Goal: Use online tool/utility: Utilize a website feature to perform a specific function

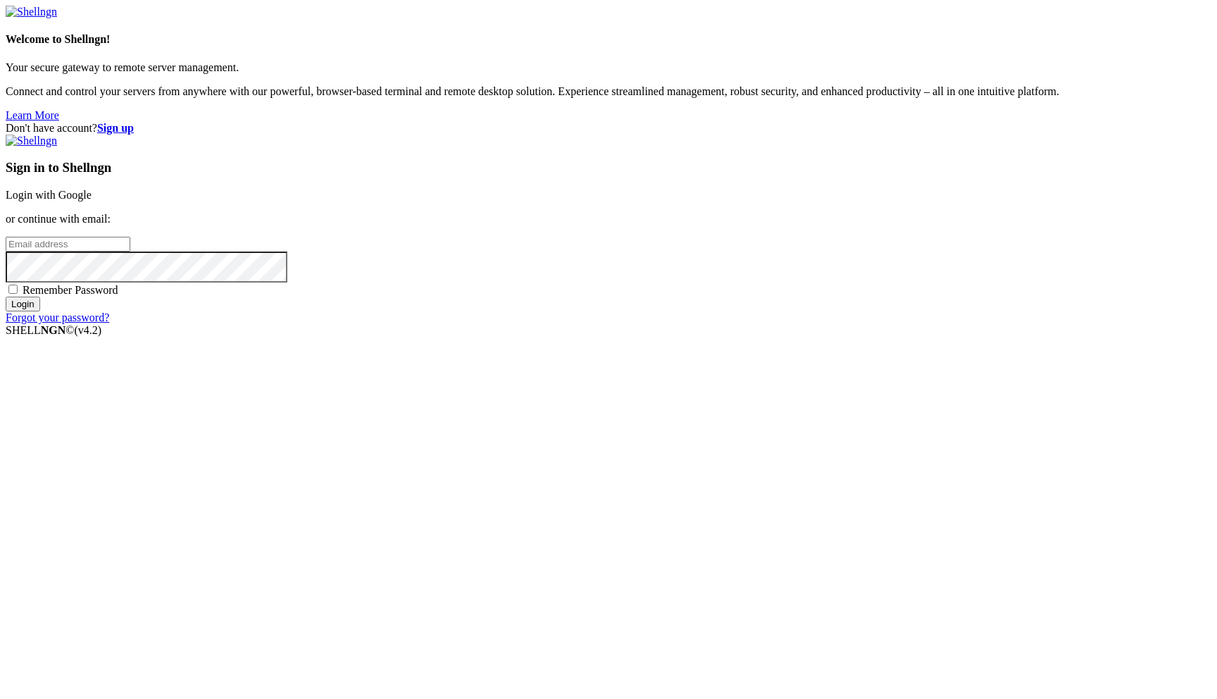
click at [92, 201] on link "Login with Google" at bounding box center [49, 195] width 86 height 12
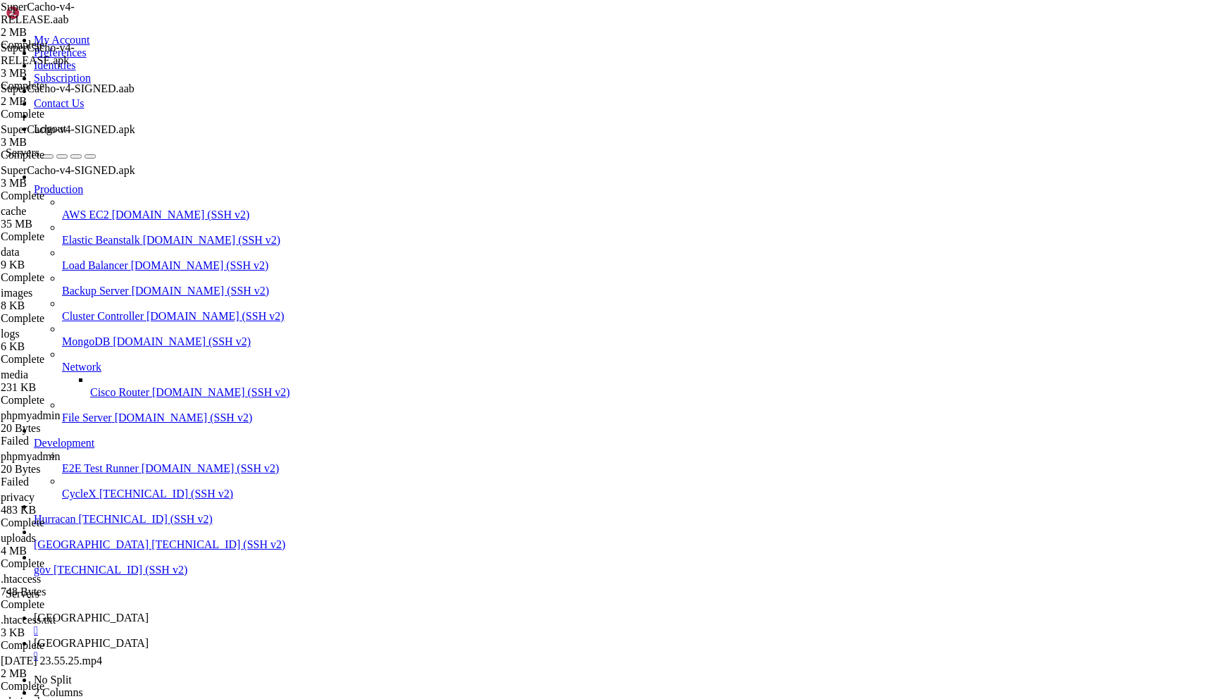
scroll to position [174, 0]
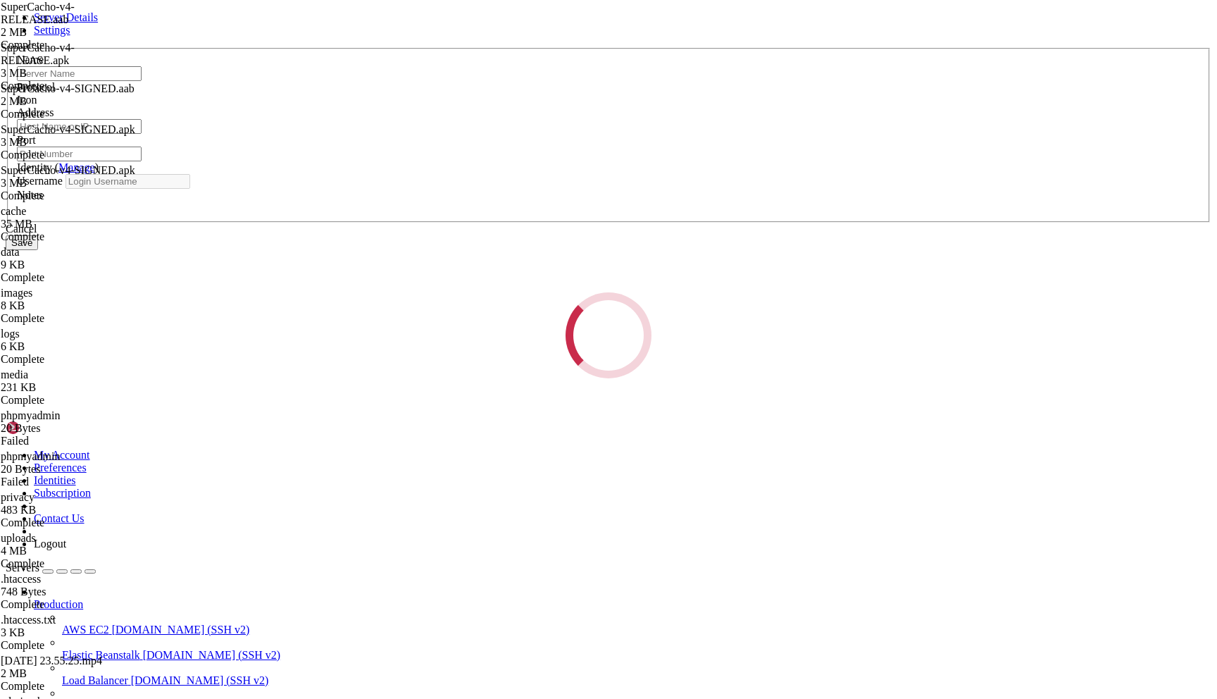
type input "gov"
type input "[TECHNICAL_ID]"
type input "22"
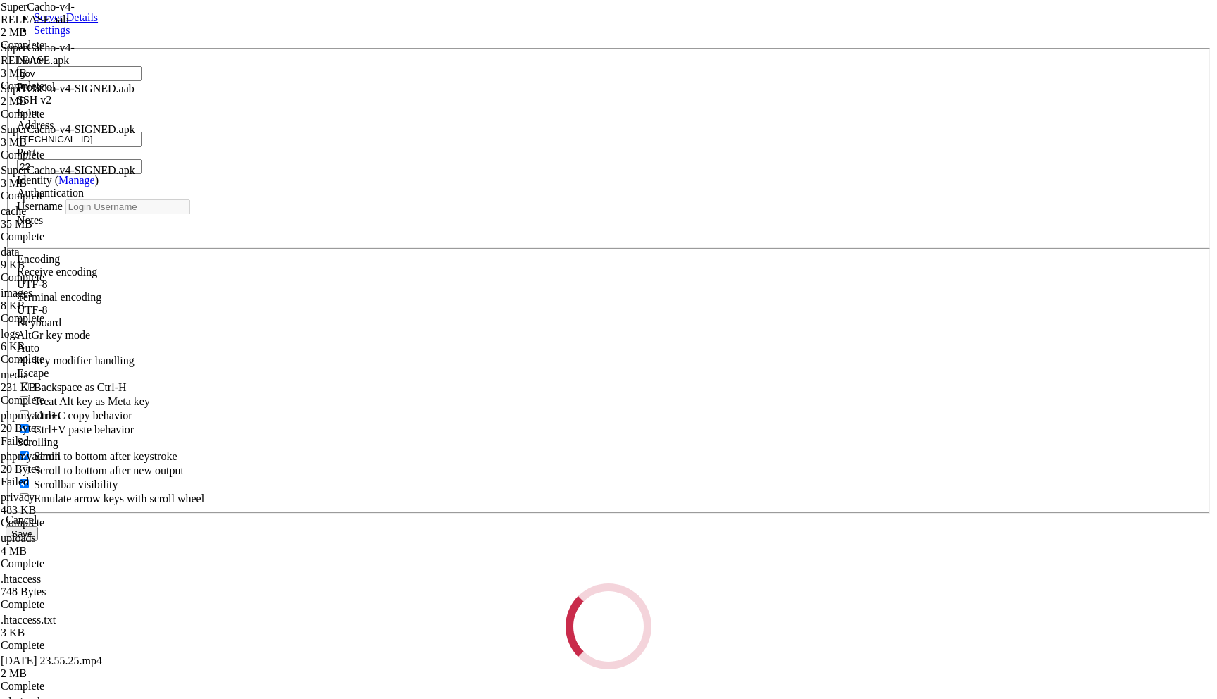
type input "root"
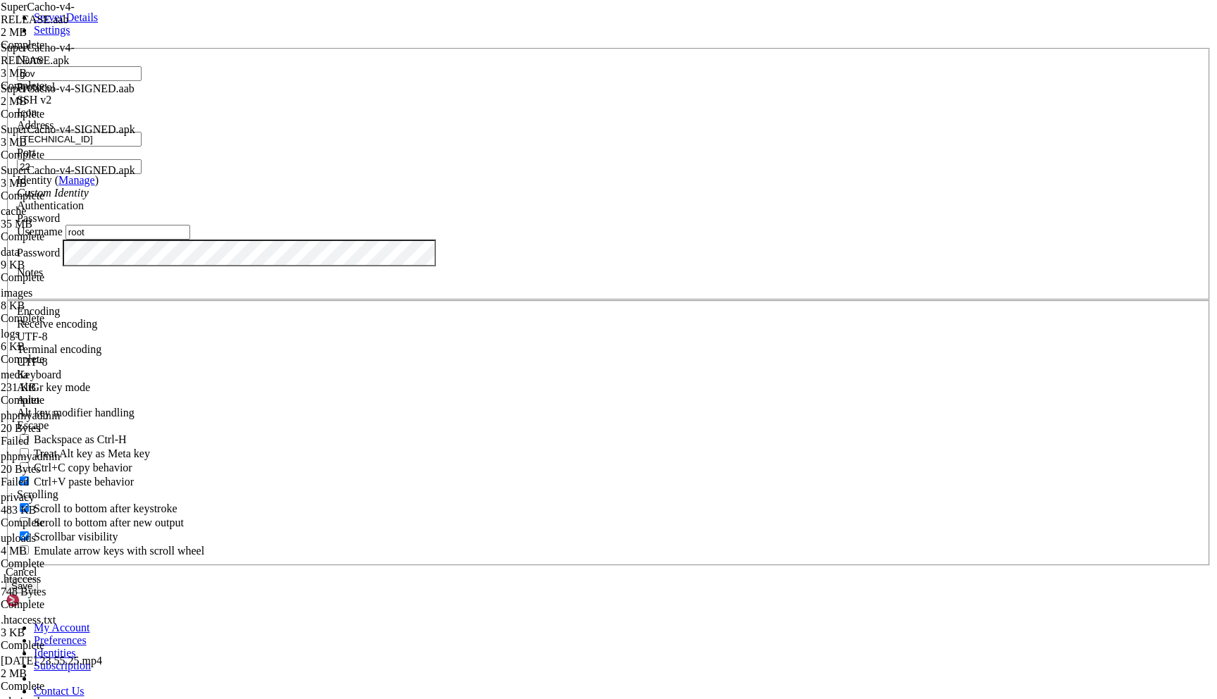
drag, startPoint x: 497, startPoint y: 270, endPoint x: 389, endPoint y: 276, distance: 107.2
click at [389, 276] on div "Server Details Settings Name gov Protocol SSH v2 Icon" at bounding box center [609, 302] width 1206 height 582
click at [696, 566] on div "Cancel" at bounding box center [609, 572] width 1206 height 13
